Goal: Information Seeking & Learning: Learn about a topic

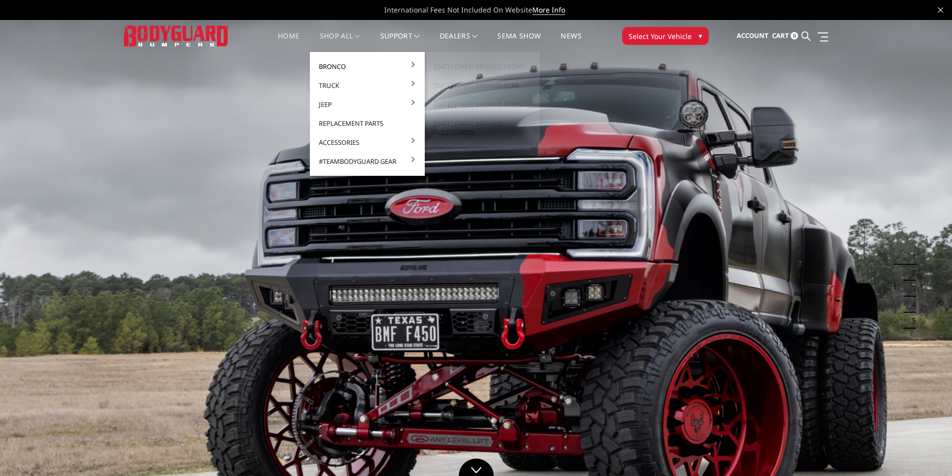
click at [325, 58] on link "Bronco" at bounding box center [367, 66] width 107 height 19
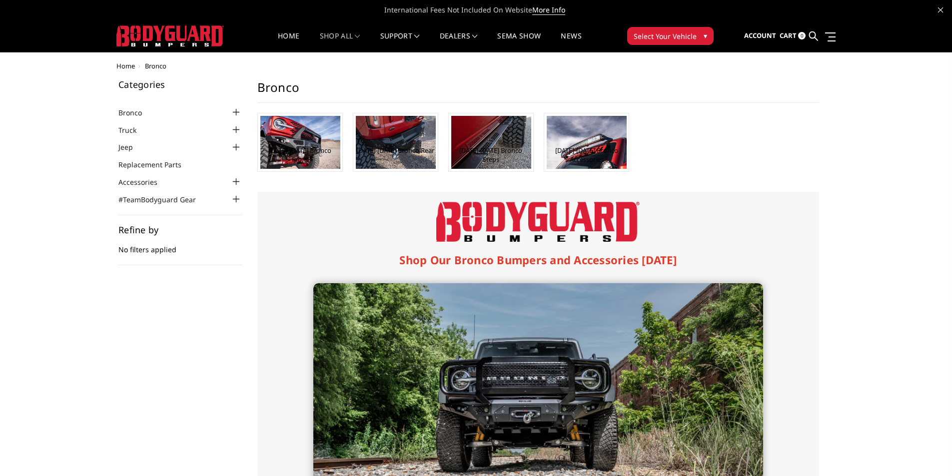
click at [346, 32] on link "shop all" at bounding box center [340, 41] width 40 height 19
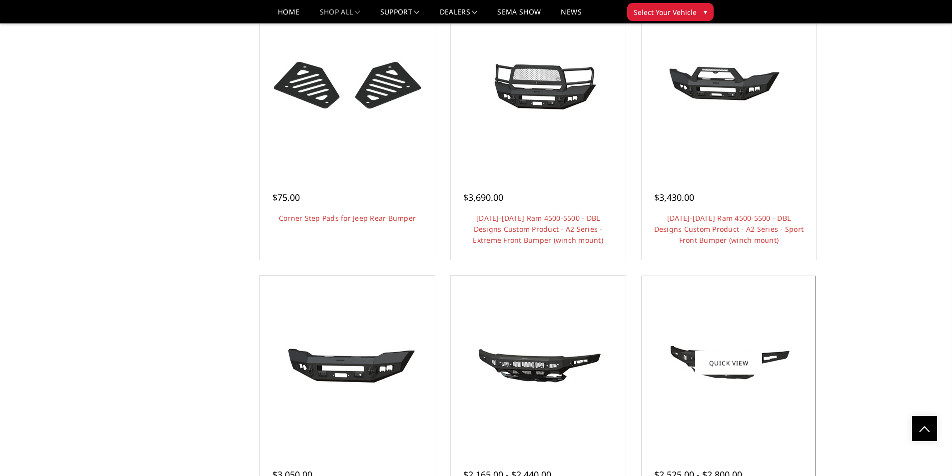
scroll to position [2299, 0]
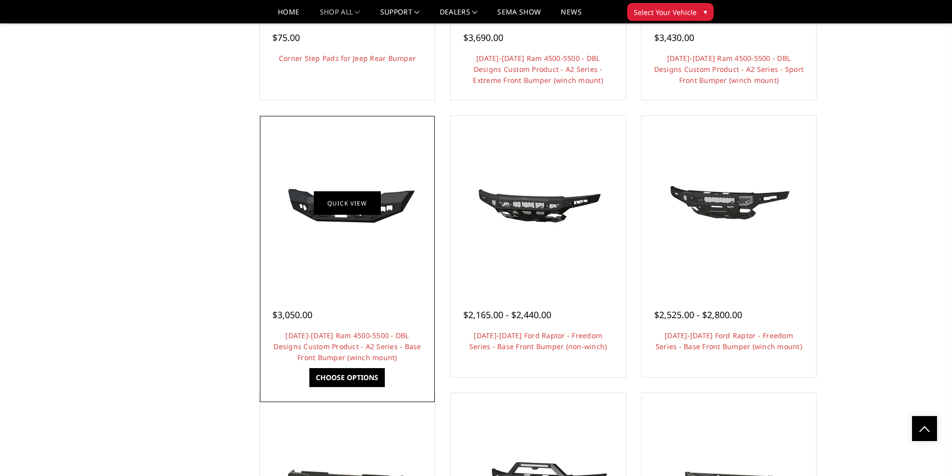
click at [368, 222] on img at bounding box center [347, 203] width 160 height 76
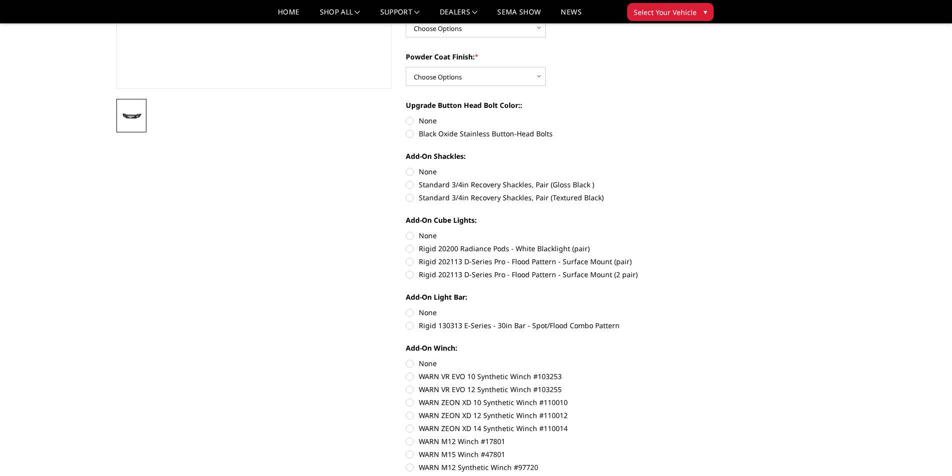
scroll to position [400, 0]
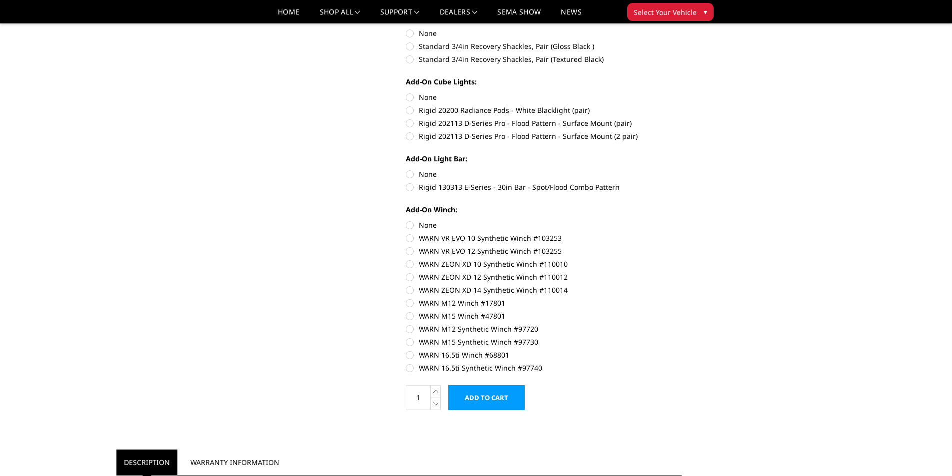
drag, startPoint x: 207, startPoint y: 253, endPoint x: 215, endPoint y: 251, distance: 8.7
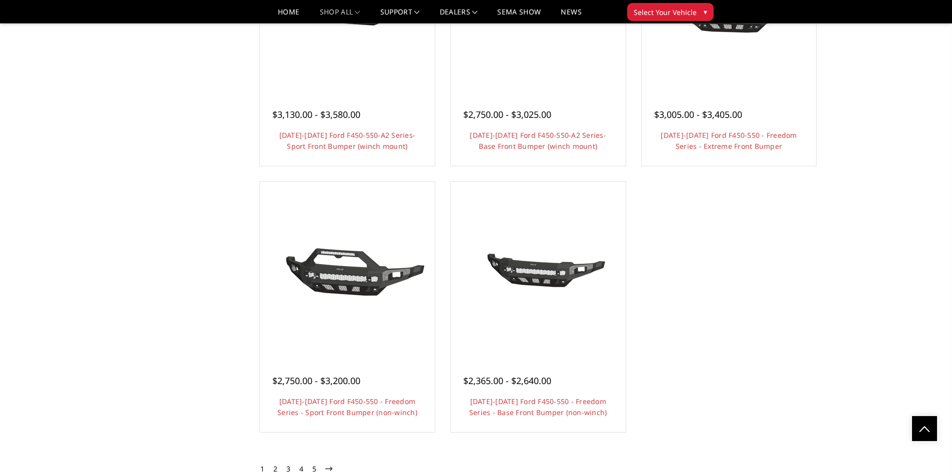
scroll to position [4419, 0]
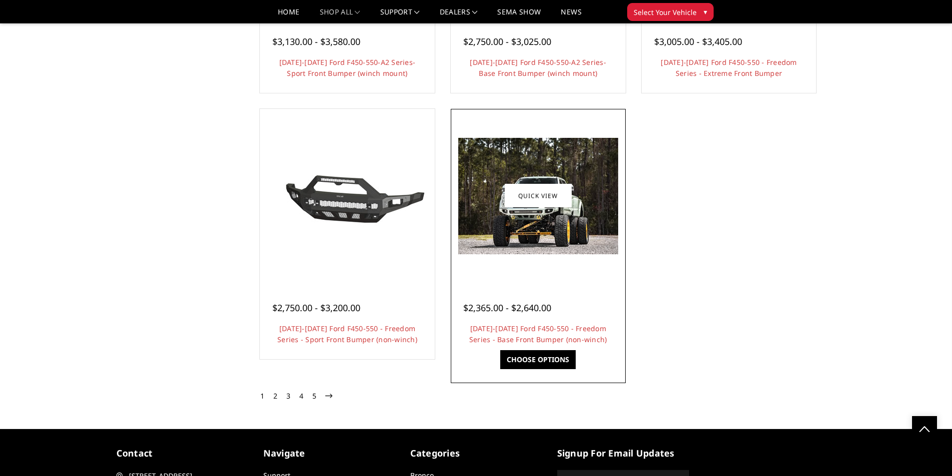
click at [567, 223] on img at bounding box center [538, 196] width 160 height 116
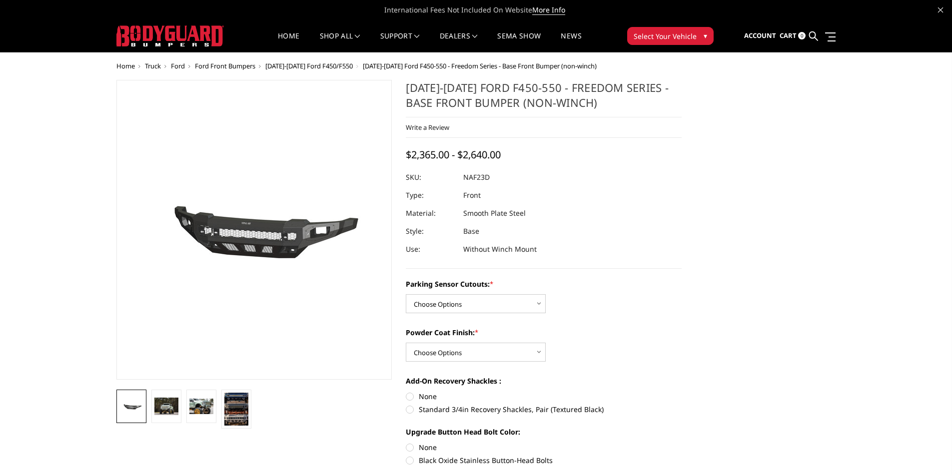
click at [219, 404] on li at bounding box center [236, 409] width 35 height 39
click at [235, 404] on img at bounding box center [236, 409] width 24 height 33
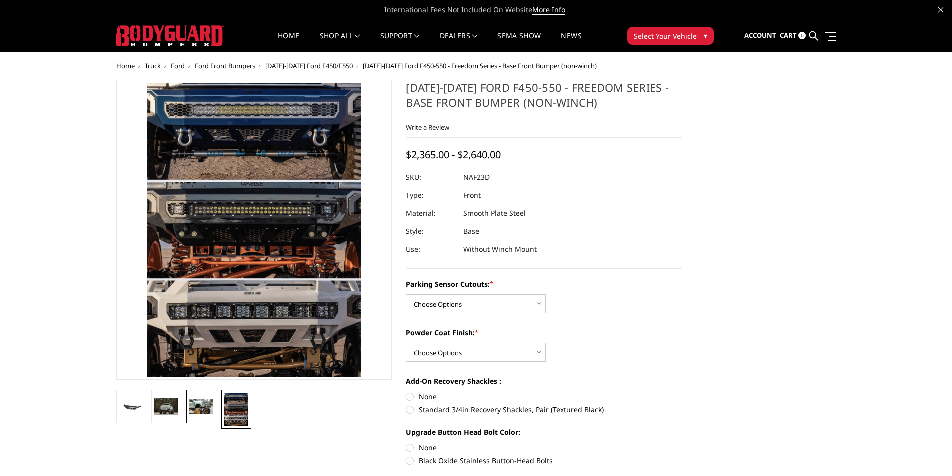
click at [208, 405] on img at bounding box center [201, 407] width 24 height 16
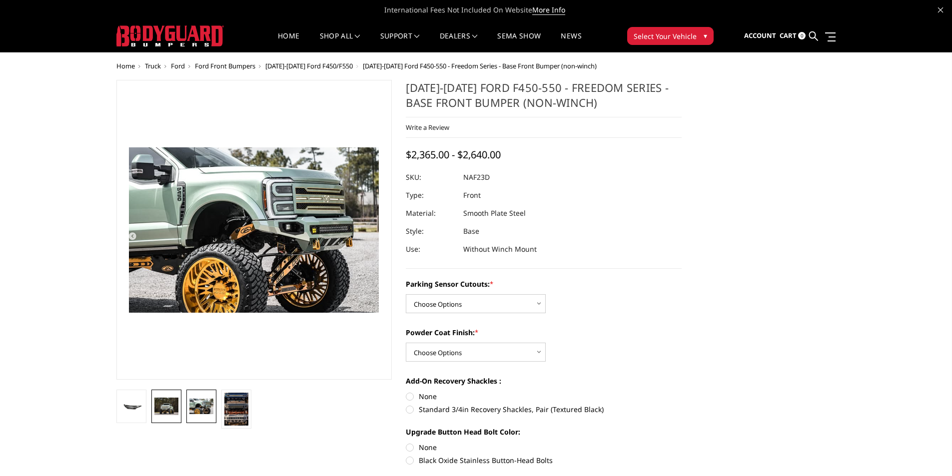
click at [176, 410] on img at bounding box center [166, 406] width 24 height 17
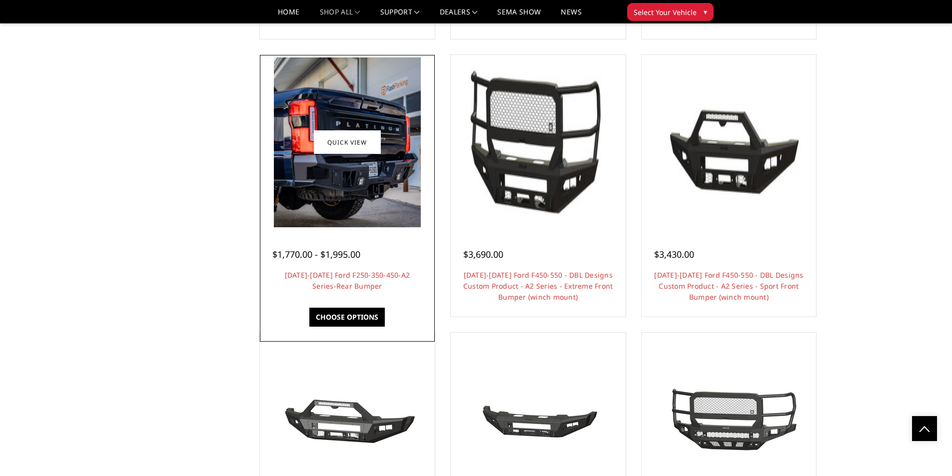
scroll to position [3819, 0]
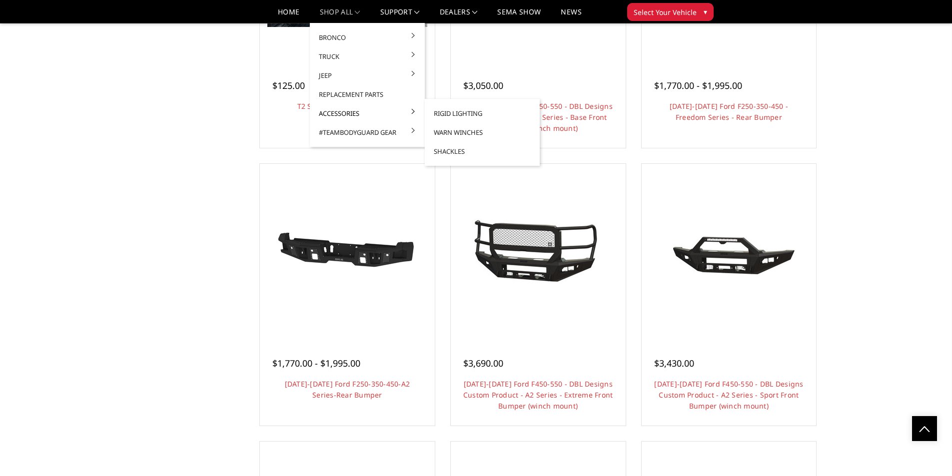
click at [339, 111] on link "Accessories" at bounding box center [367, 113] width 107 height 19
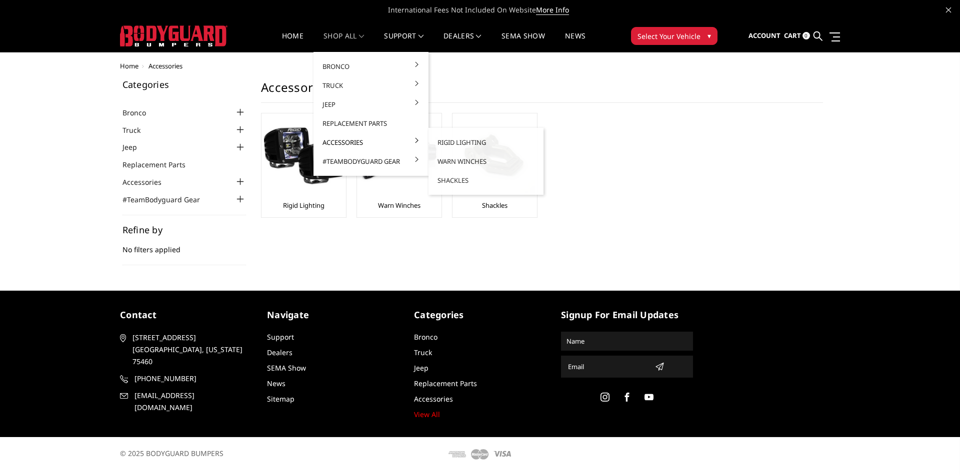
click at [338, 142] on link "Accessories" at bounding box center [370, 142] width 107 height 19
click at [348, 117] on link "Replacement Parts" at bounding box center [370, 123] width 107 height 19
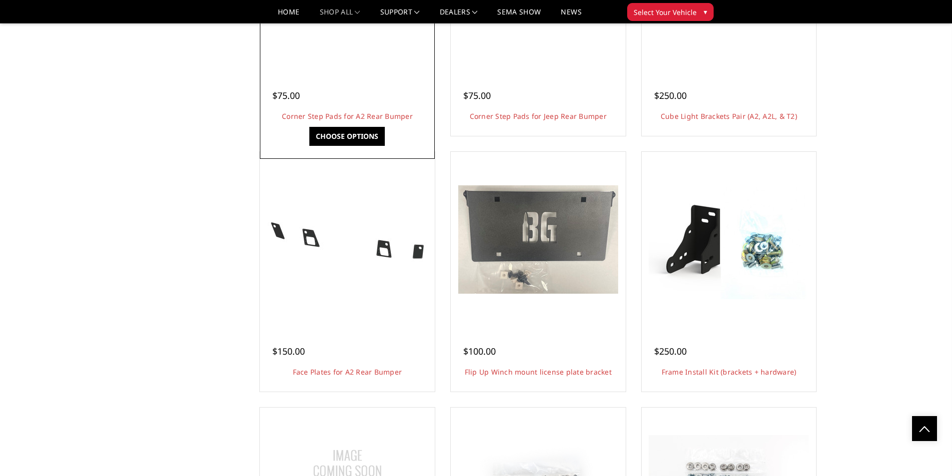
scroll to position [700, 0]
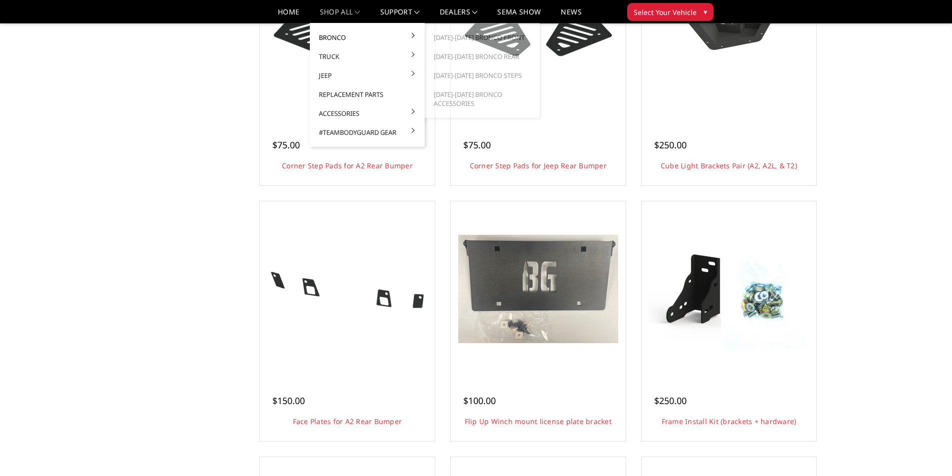
click at [340, 32] on link "Bronco" at bounding box center [367, 37] width 107 height 19
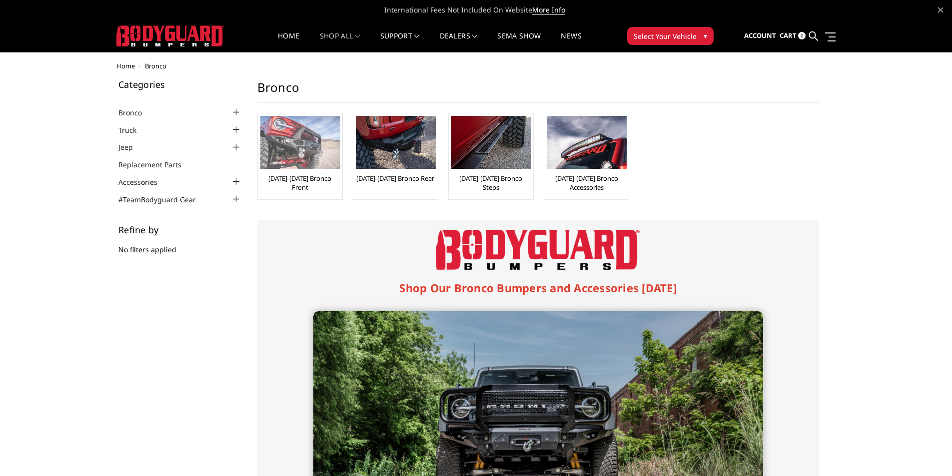
click at [292, 134] on img at bounding box center [300, 142] width 80 height 53
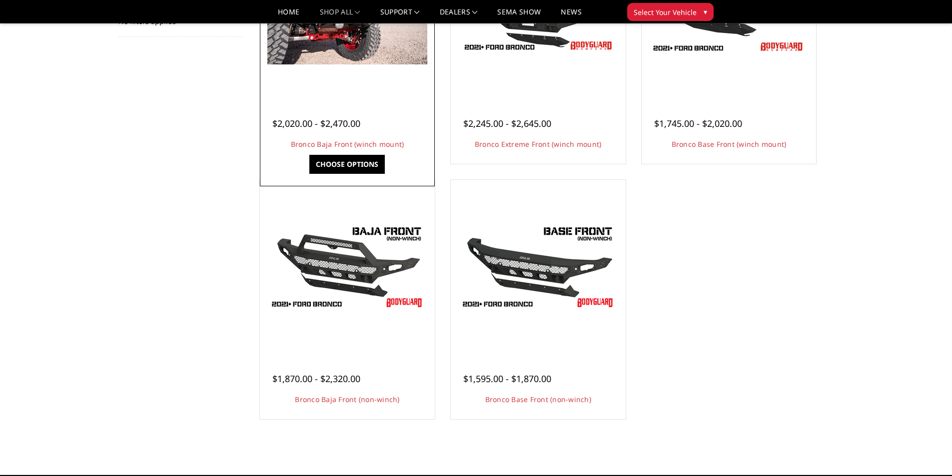
scroll to position [250, 0]
